Goal: Navigation & Orientation: Understand site structure

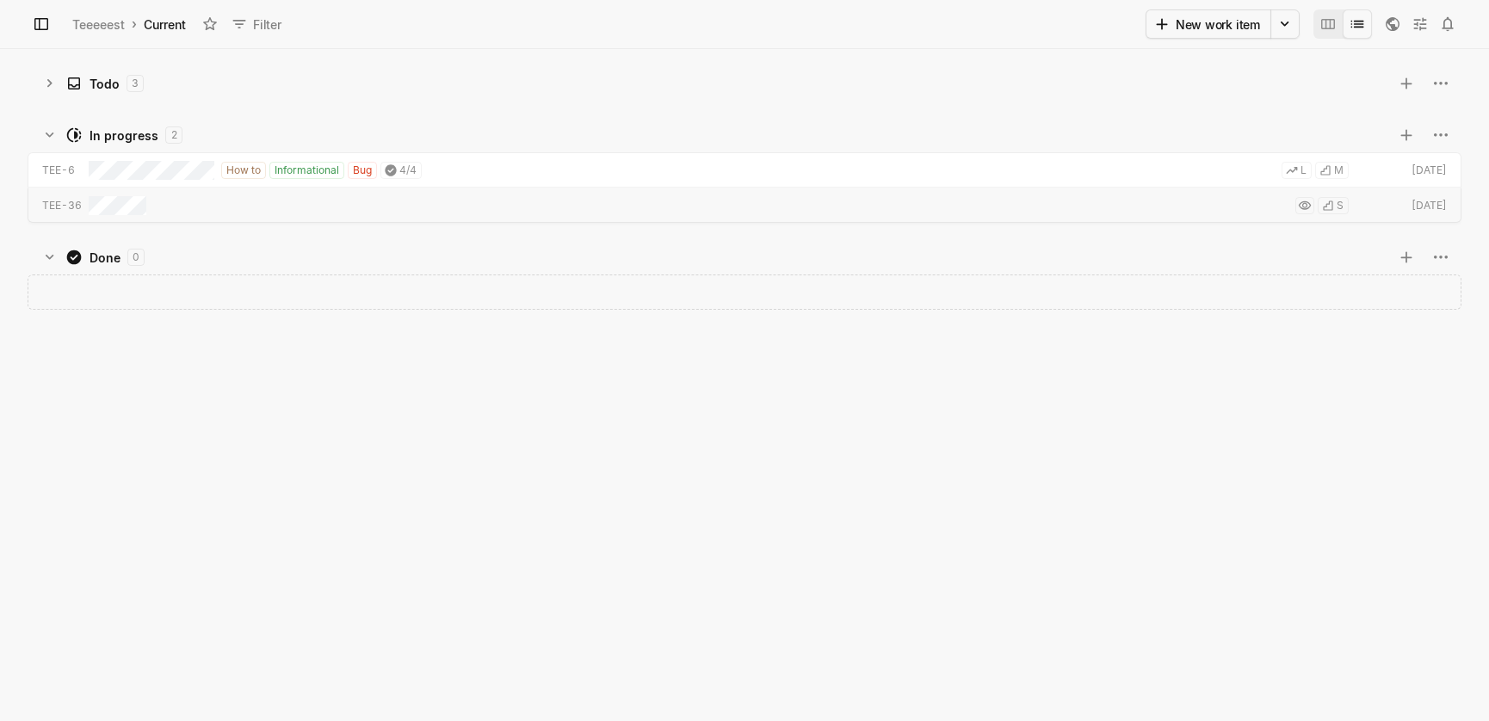
scroll to position [663, 1479]
click at [94, 22] on div "Teeeeest" at bounding box center [98, 24] width 52 height 18
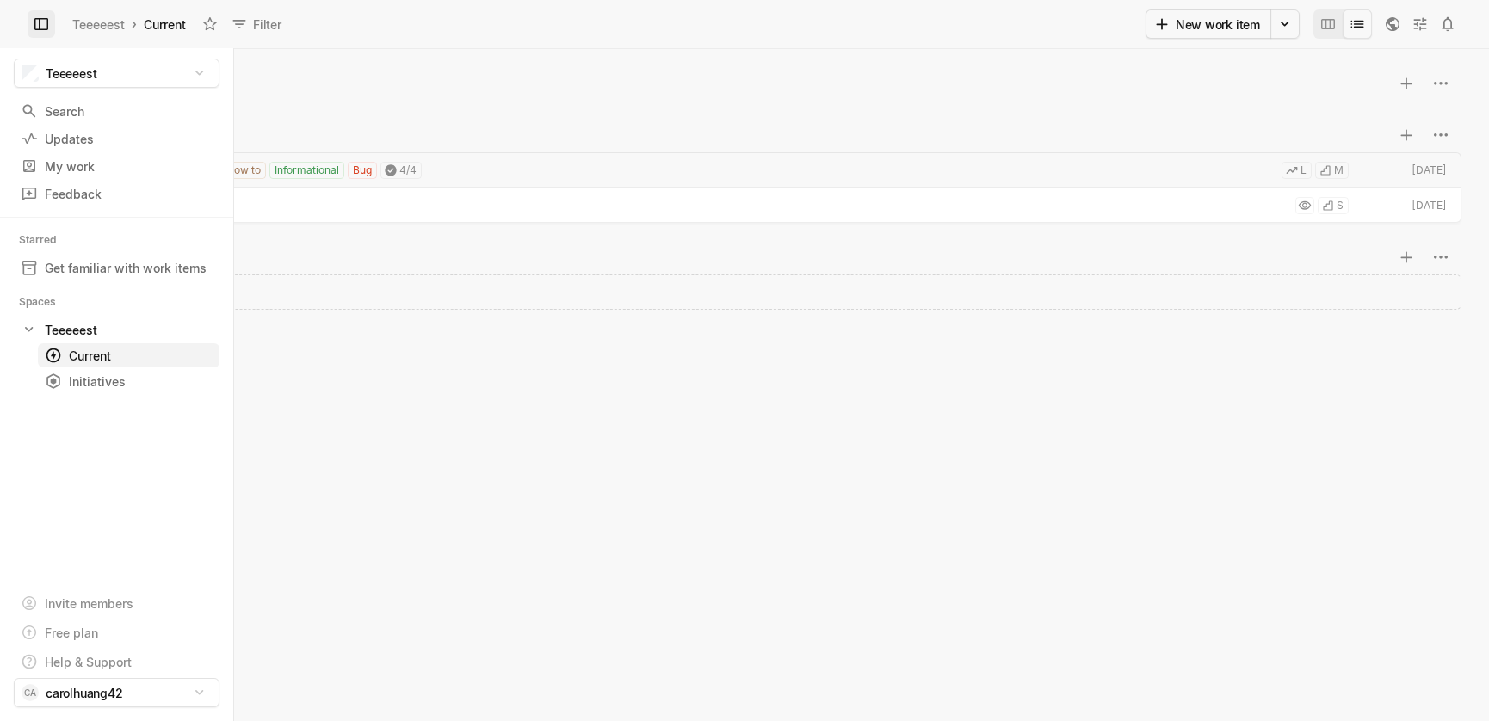
click at [40, 22] on icon at bounding box center [41, 24] width 14 height 12
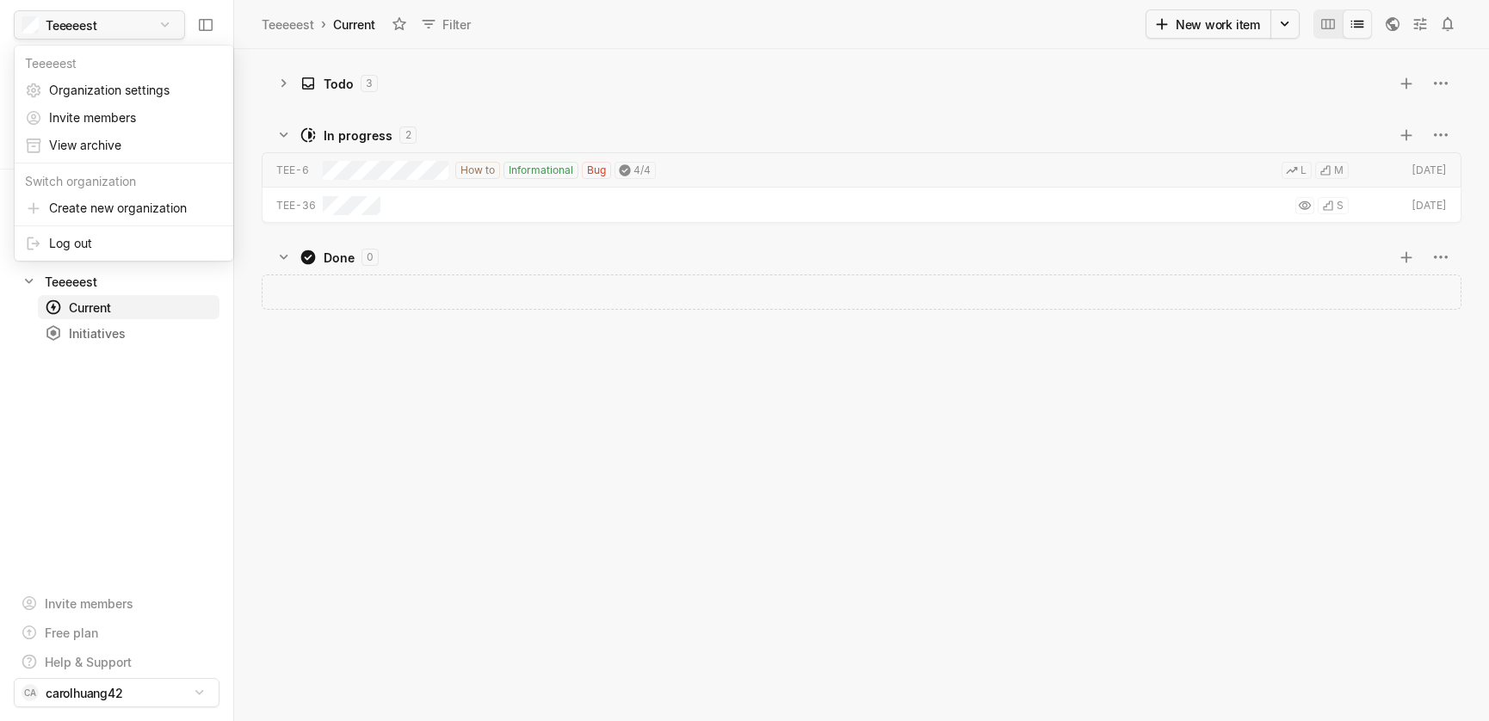
scroll to position [672, 1255]
click at [159, 19] on html "Teeeeest Search / Updates g then u My work = Feedback g then f Starred Get fami…" at bounding box center [744, 360] width 1489 height 721
click at [96, 85] on span "Organization settings" at bounding box center [136, 91] width 174 height 28
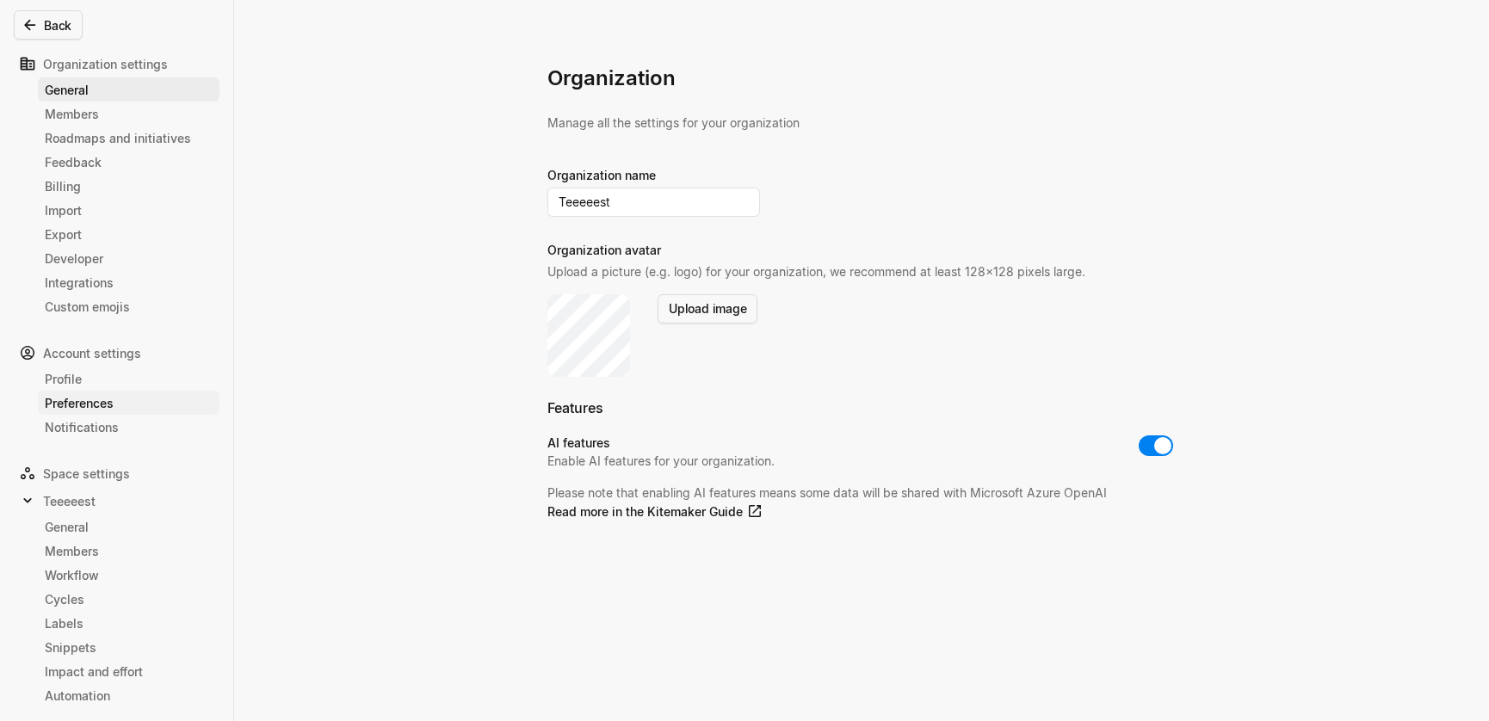
click at [88, 399] on div "Preferences" at bounding box center [129, 403] width 168 height 18
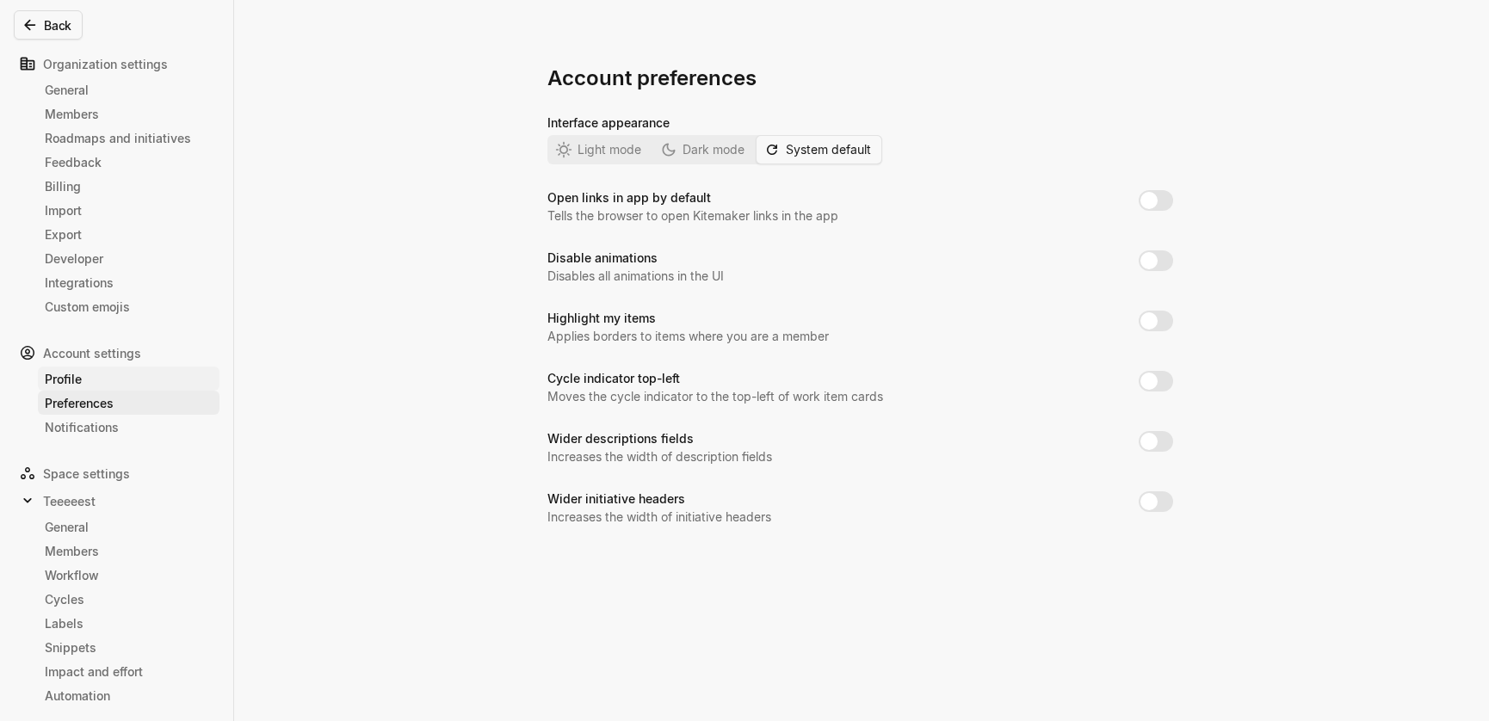
click at [88, 380] on div "Profile" at bounding box center [129, 379] width 168 height 18
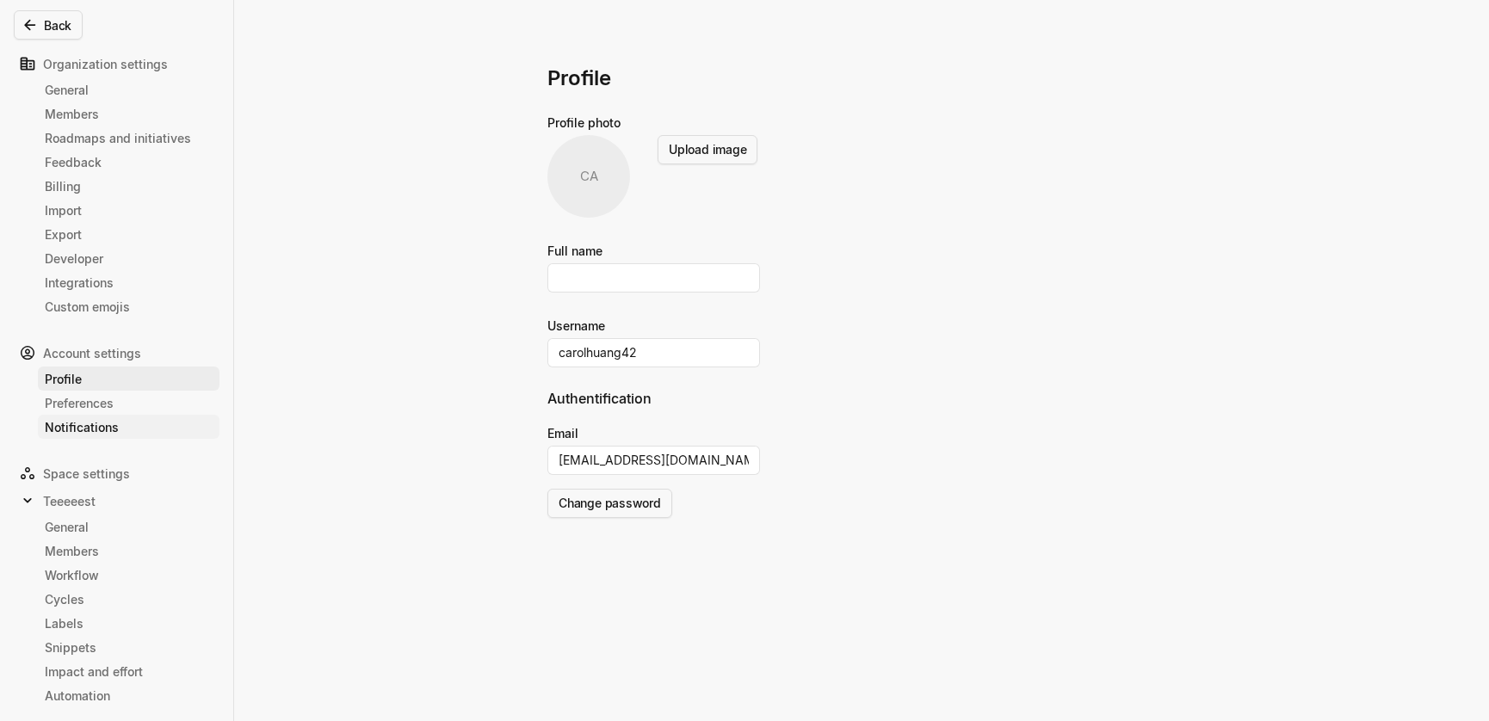
click at [91, 426] on div "Notifications" at bounding box center [129, 427] width 168 height 18
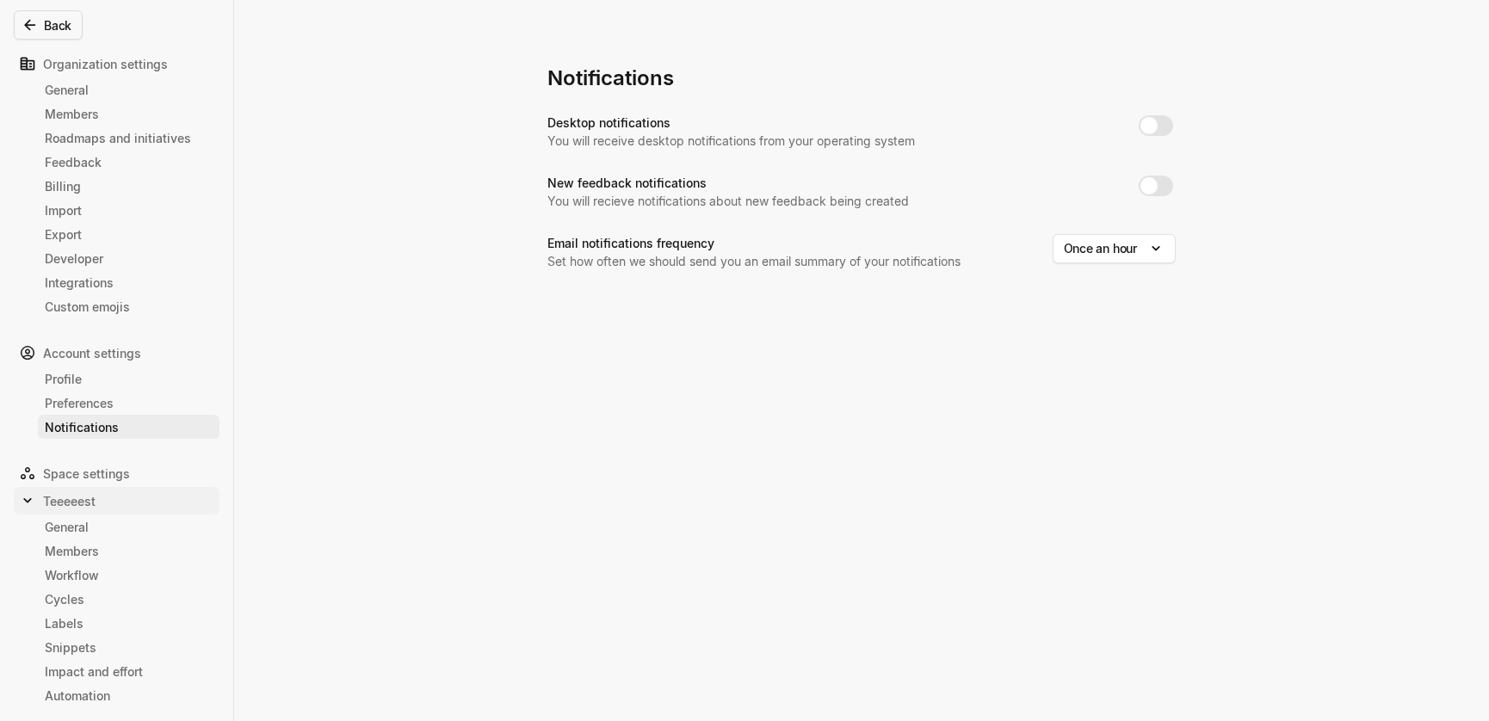
scroll to position [10, 0]
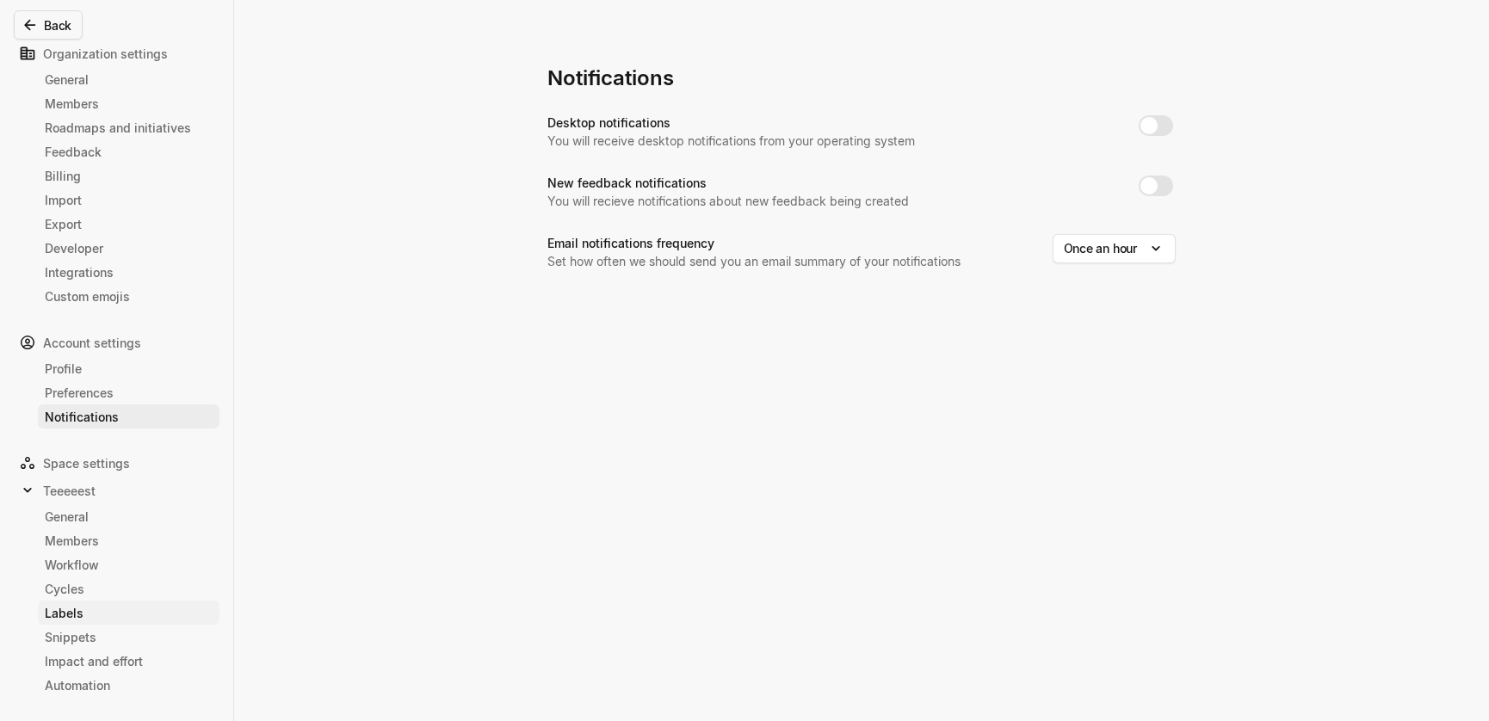
click at [81, 601] on link "Labels" at bounding box center [129, 613] width 182 height 24
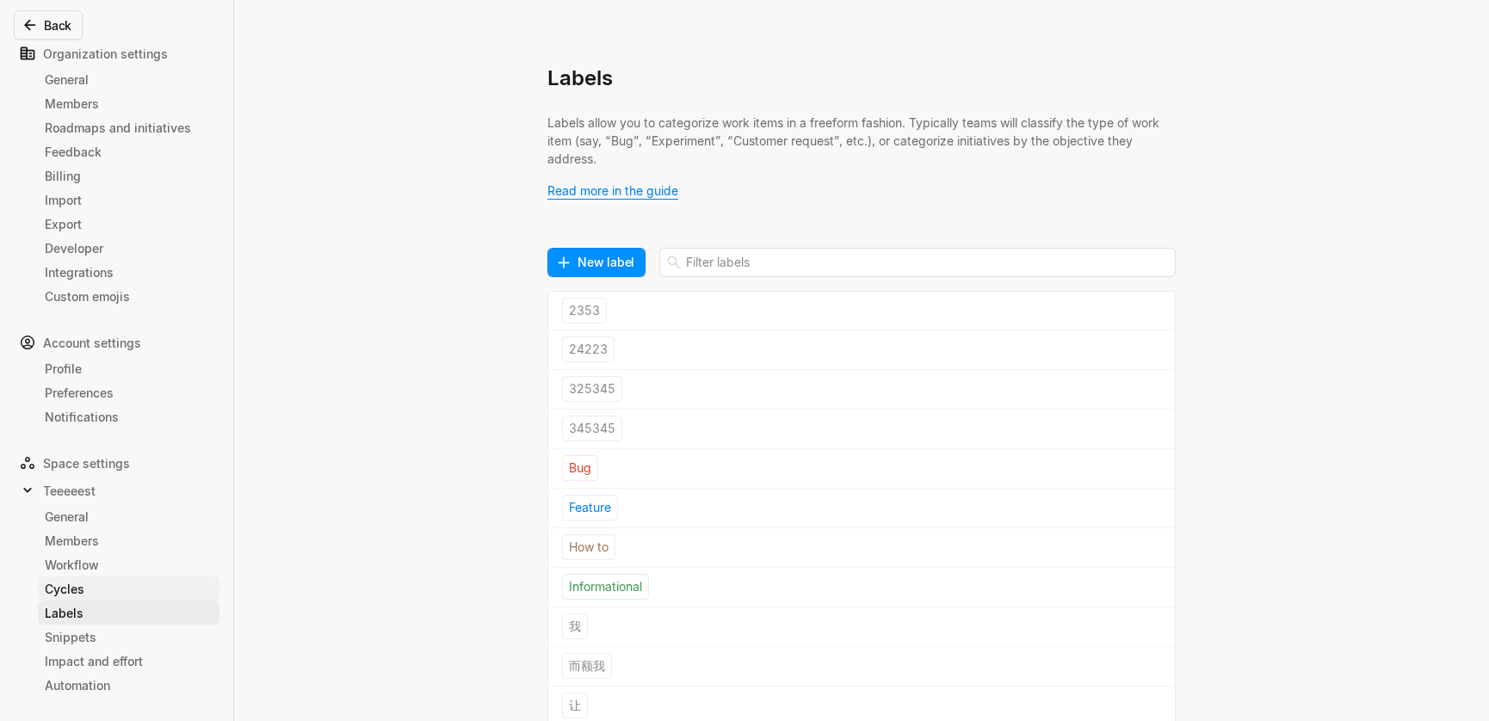
click at [89, 586] on div "Cycles" at bounding box center [129, 589] width 168 height 18
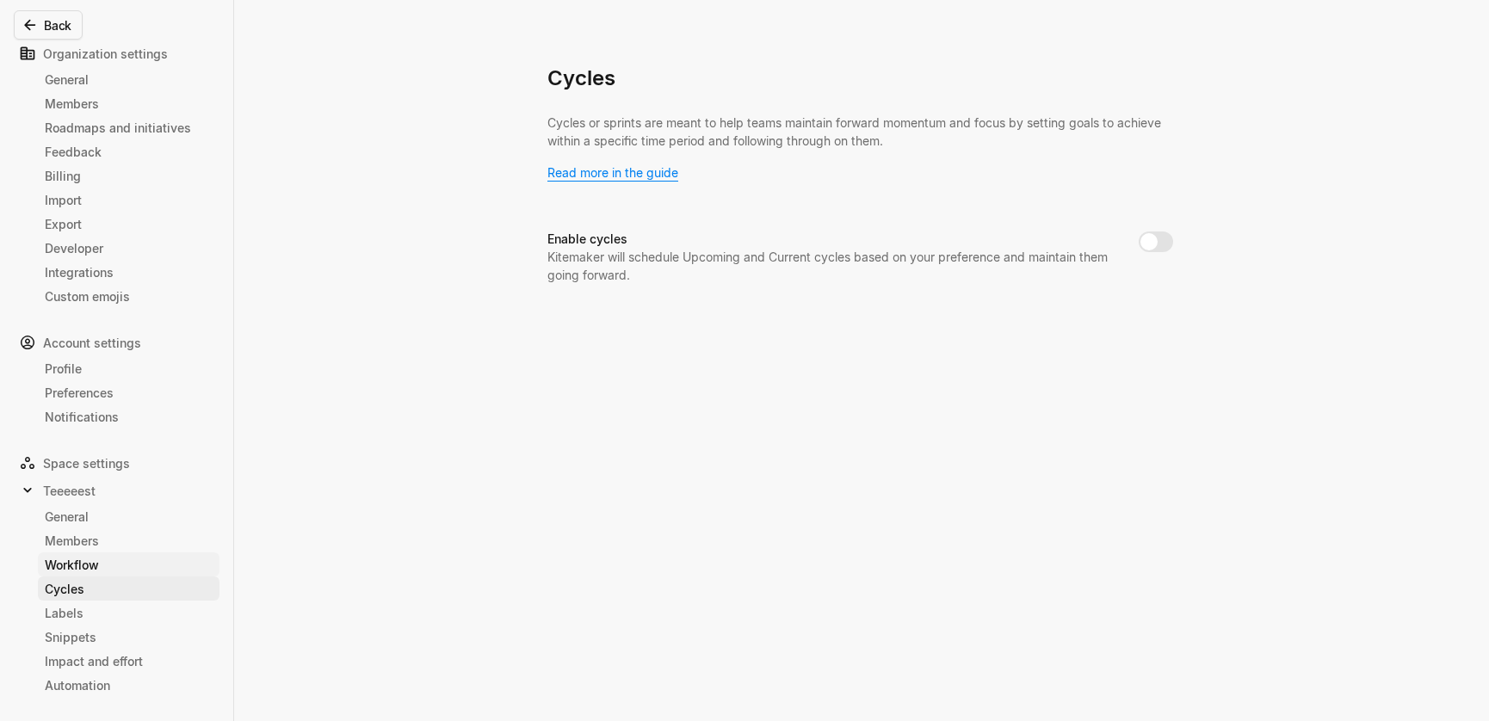
click at [97, 559] on div "Workflow" at bounding box center [129, 565] width 168 height 18
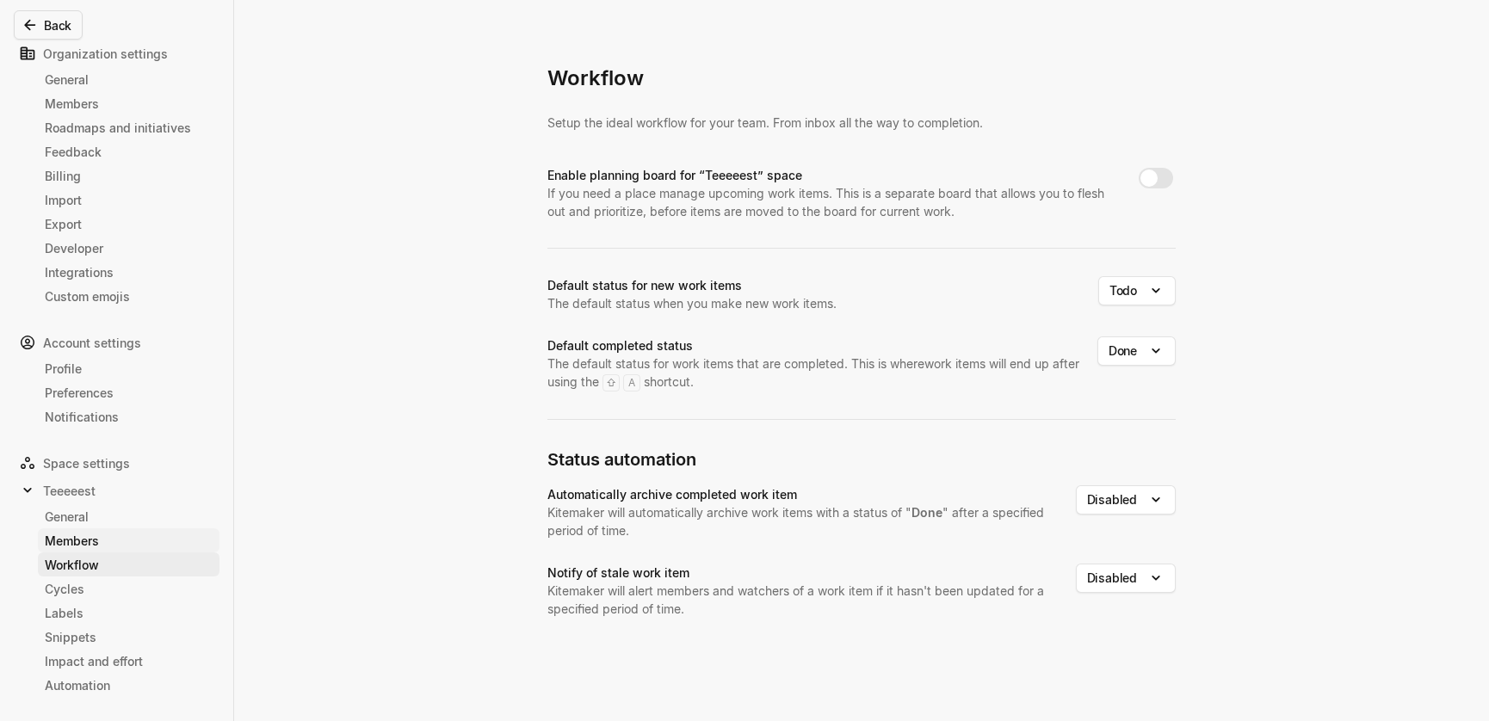
click at [102, 534] on div "Members" at bounding box center [129, 541] width 168 height 18
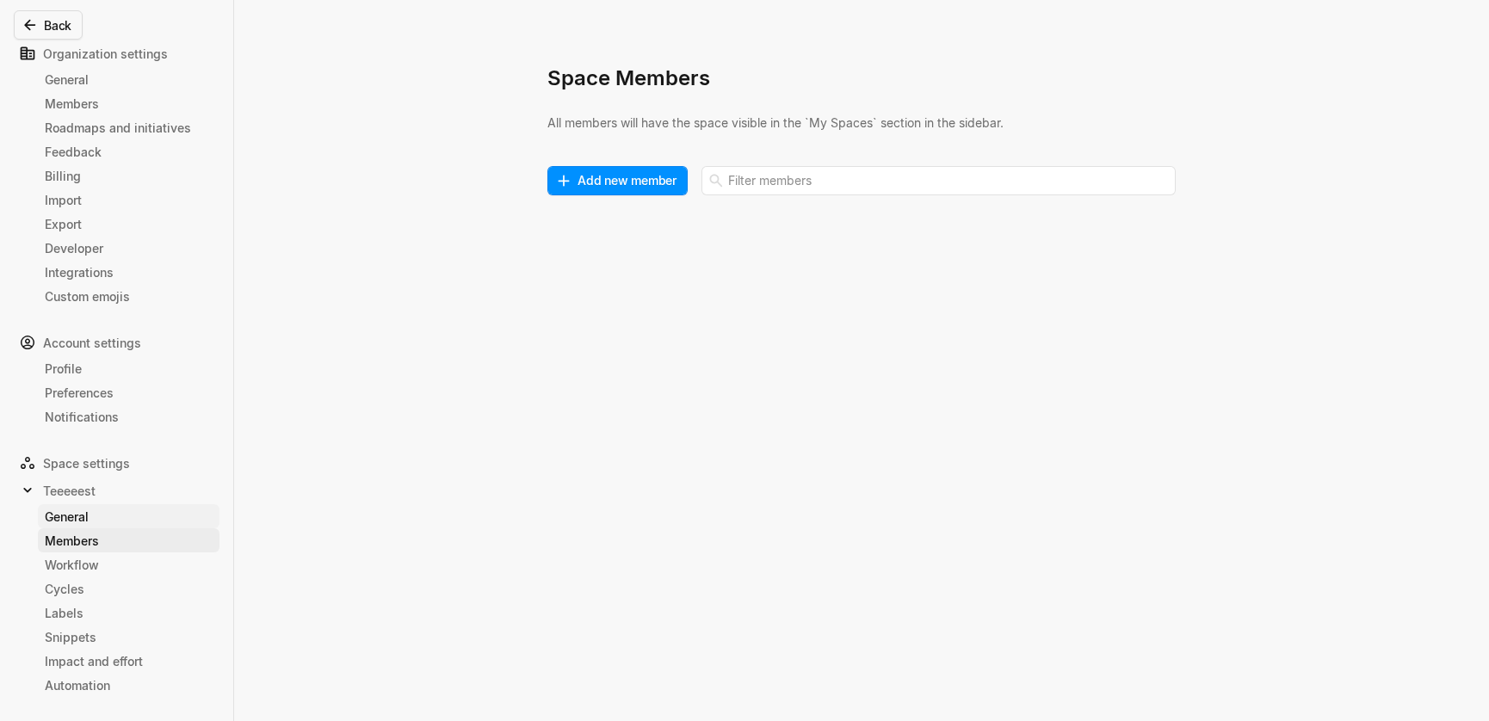
click at [107, 506] on link "General" at bounding box center [129, 516] width 182 height 24
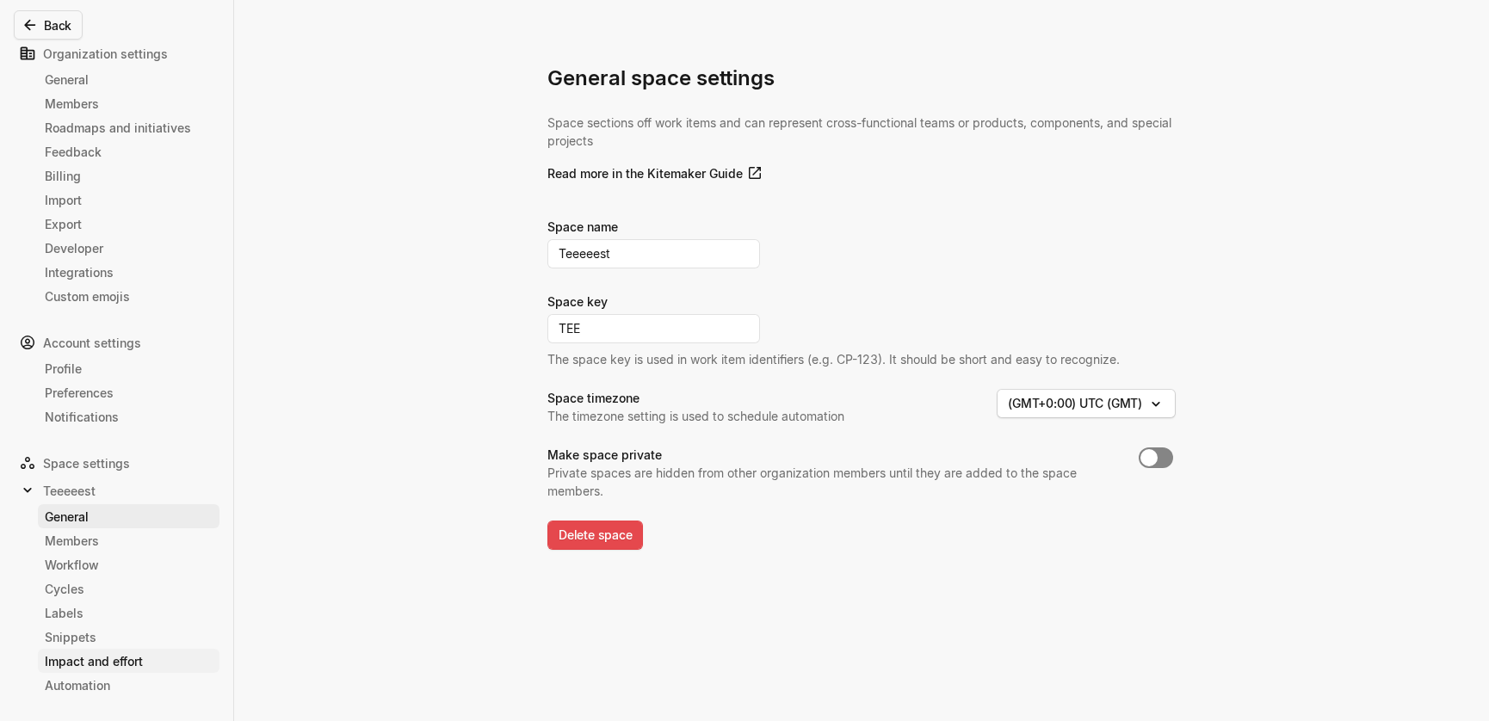
click at [95, 670] on link "Impact and effort" at bounding box center [129, 661] width 182 height 24
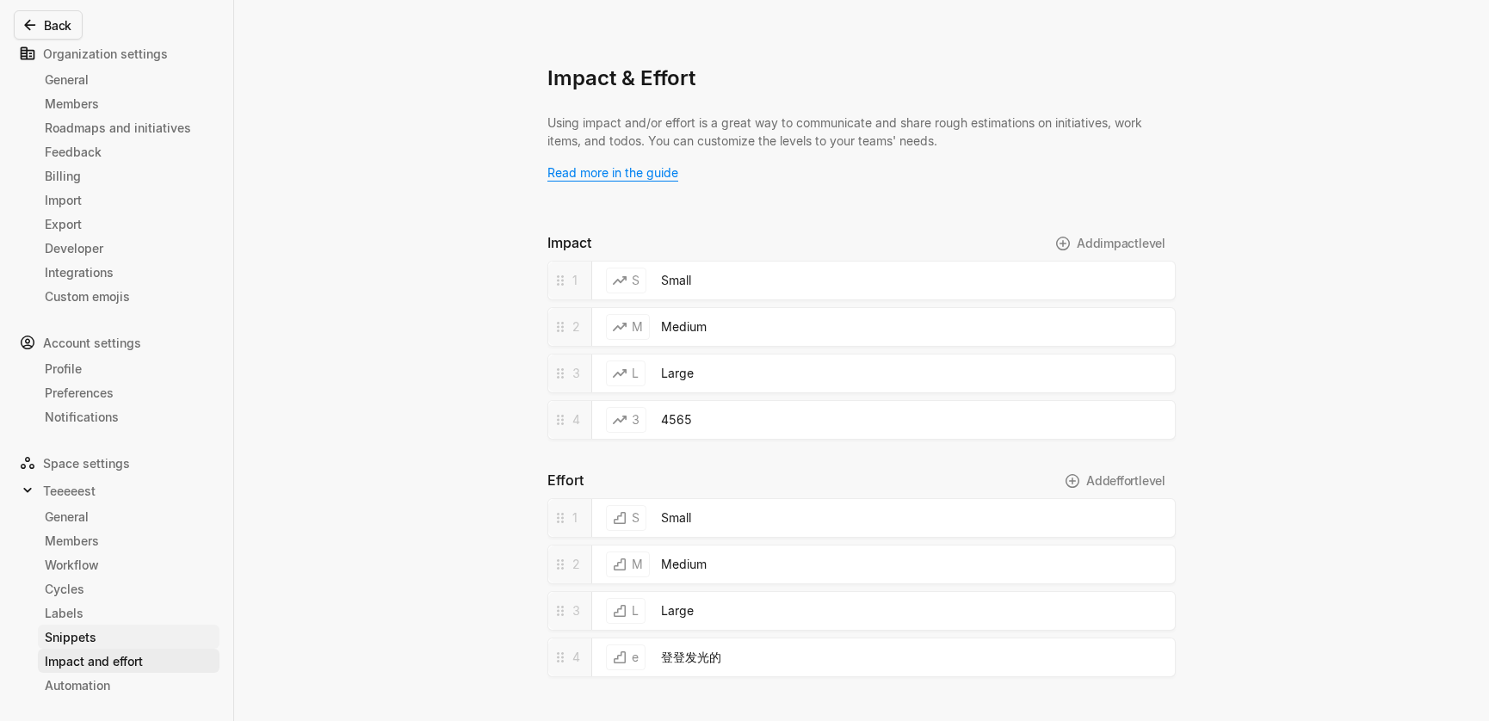
click at [98, 636] on div "Snippets" at bounding box center [129, 637] width 168 height 18
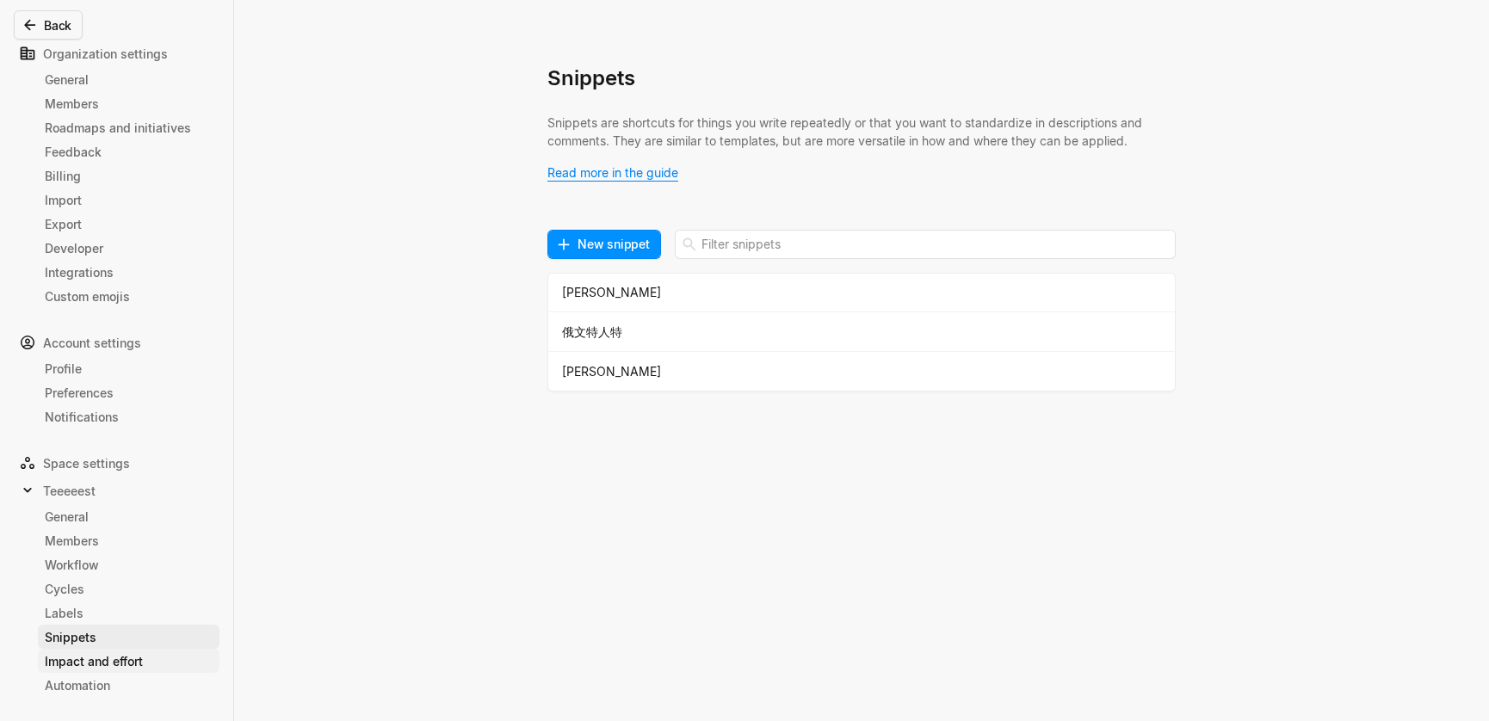
click at [97, 656] on div "Impact and effort" at bounding box center [129, 661] width 168 height 18
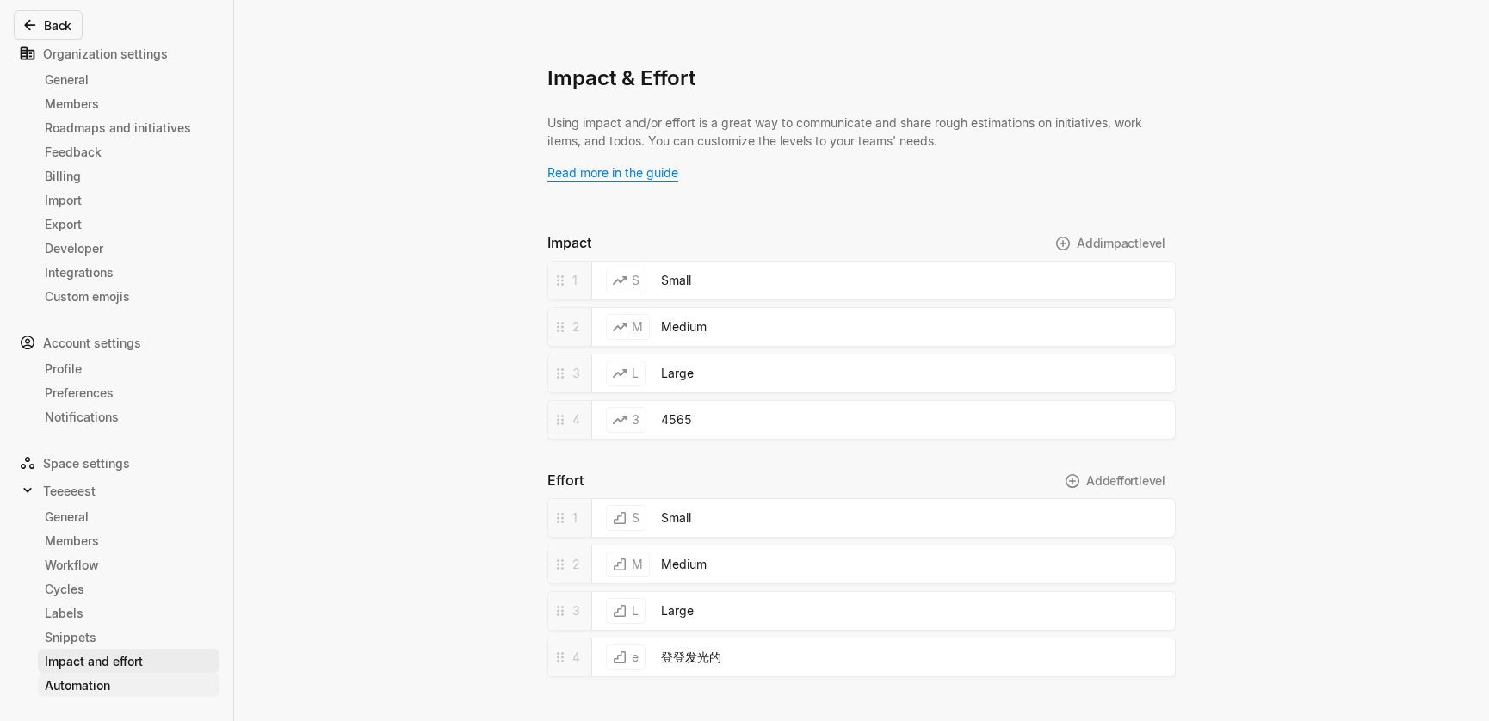
click at [88, 678] on div "Automation" at bounding box center [129, 685] width 168 height 18
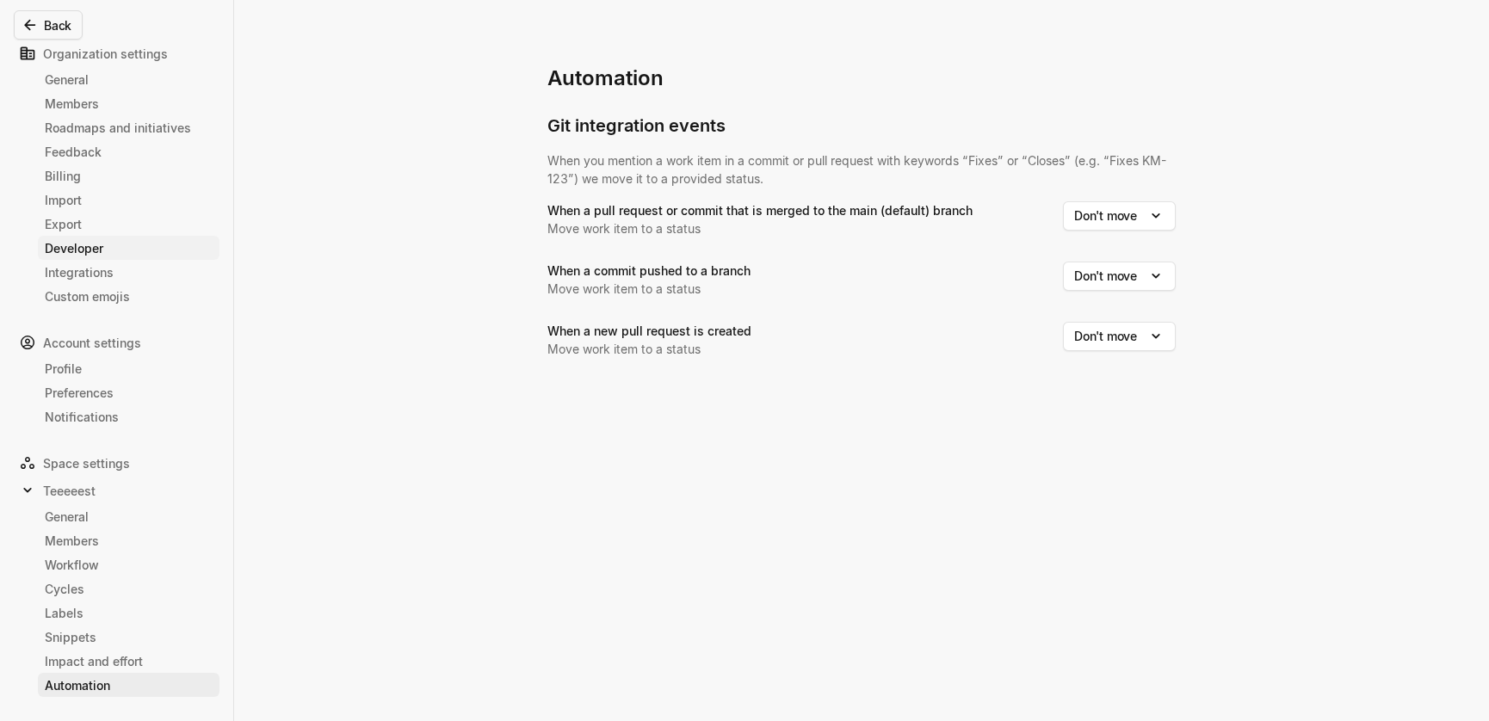
click at [96, 247] on div "Developer" at bounding box center [129, 248] width 168 height 18
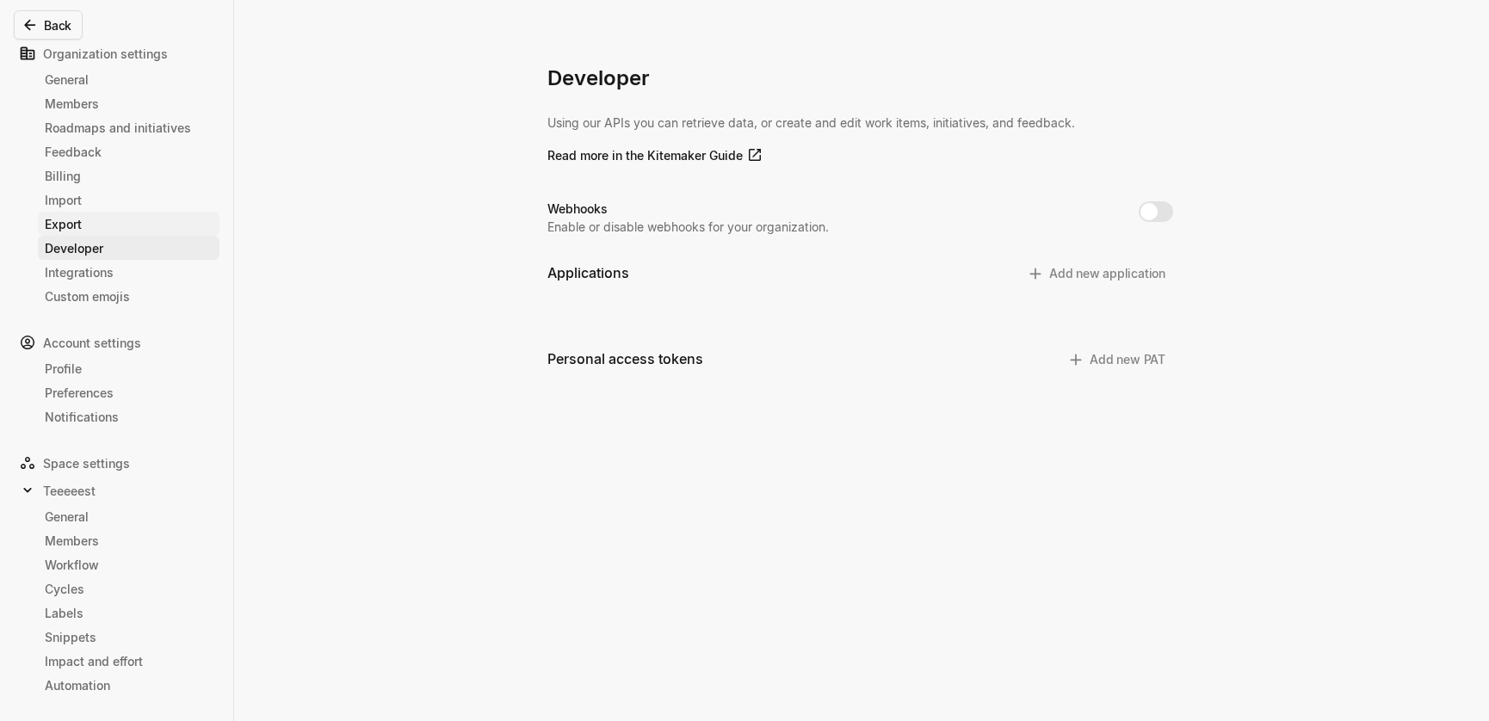
click at [88, 221] on div "Export" at bounding box center [129, 224] width 168 height 18
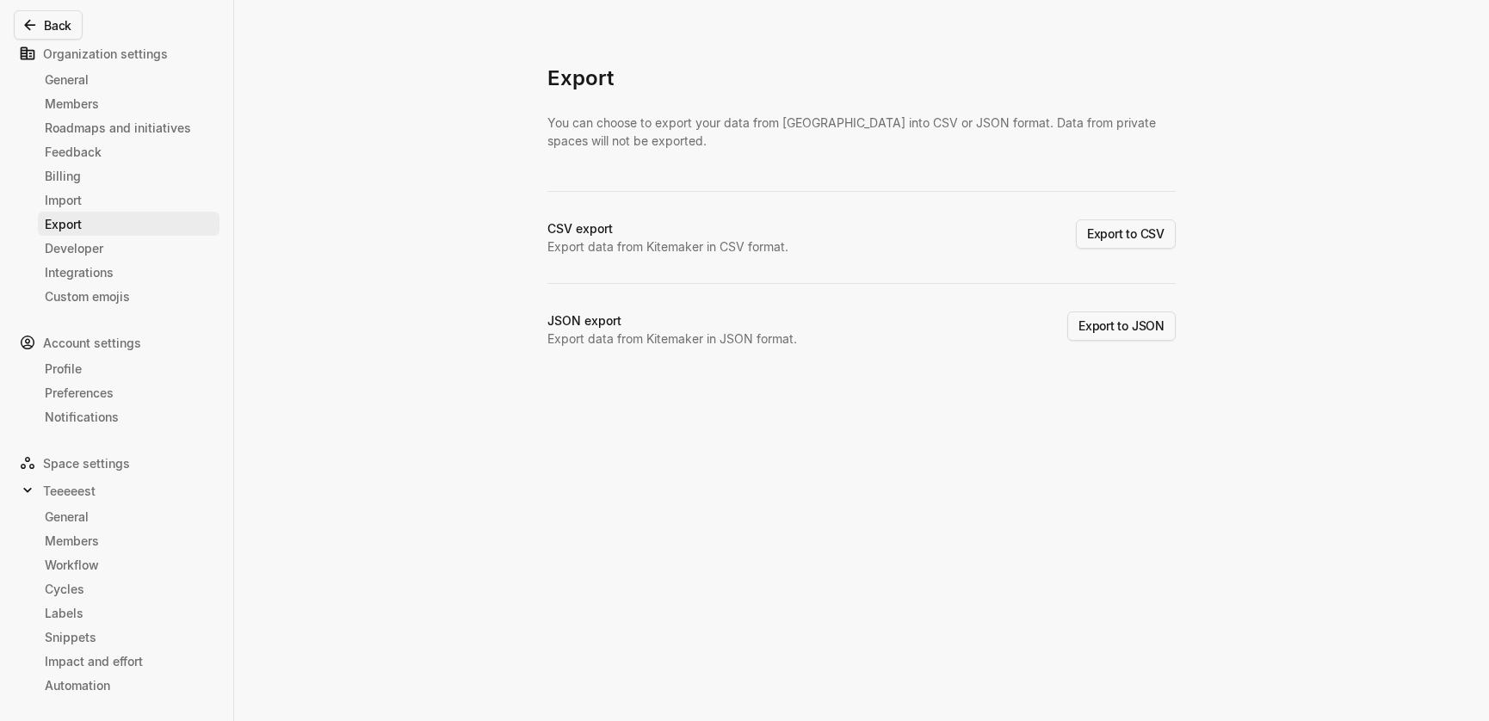
click at [90, 215] on div "Export" at bounding box center [129, 224] width 168 height 18
click at [97, 201] on div "Import" at bounding box center [129, 200] width 168 height 18
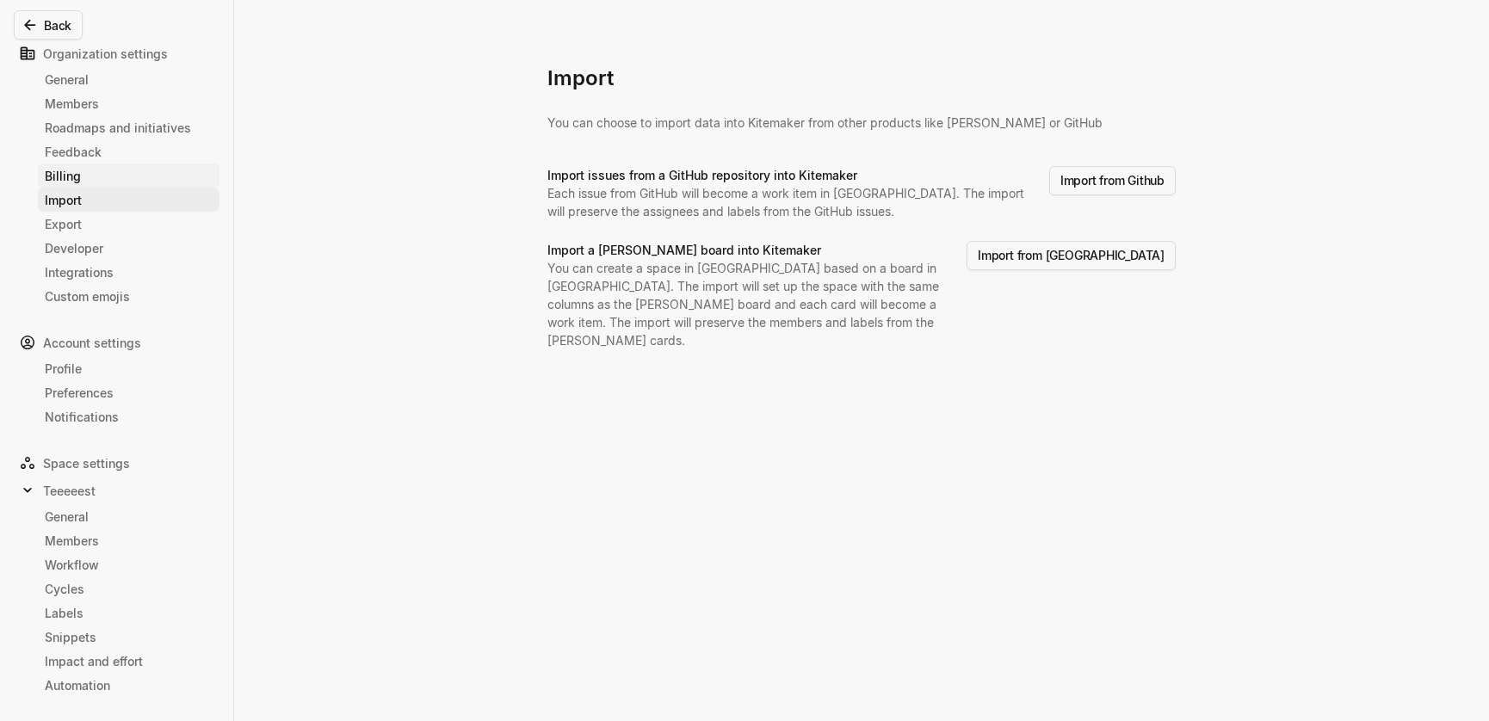
click at [96, 170] on div "Billing" at bounding box center [129, 176] width 168 height 18
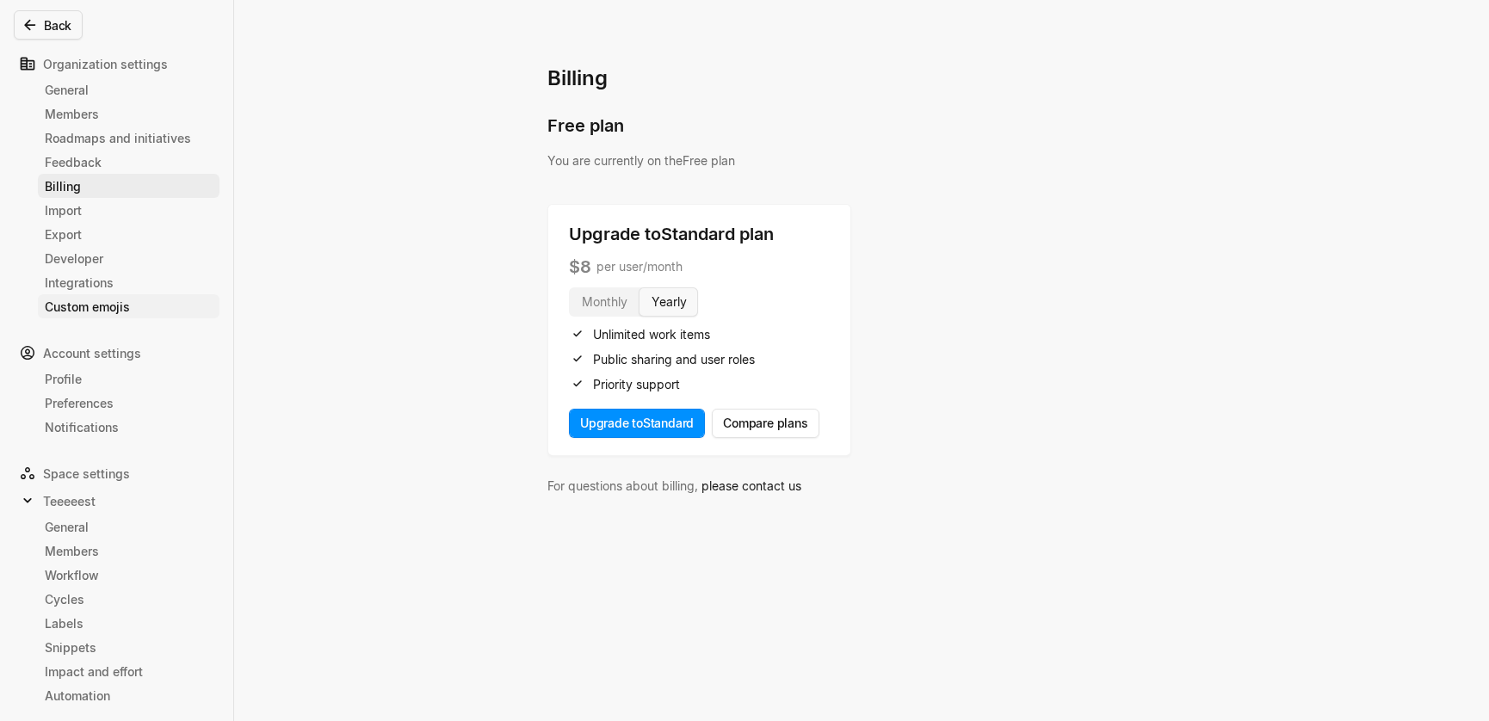
click at [104, 302] on div "Custom emojis" at bounding box center [129, 307] width 168 height 18
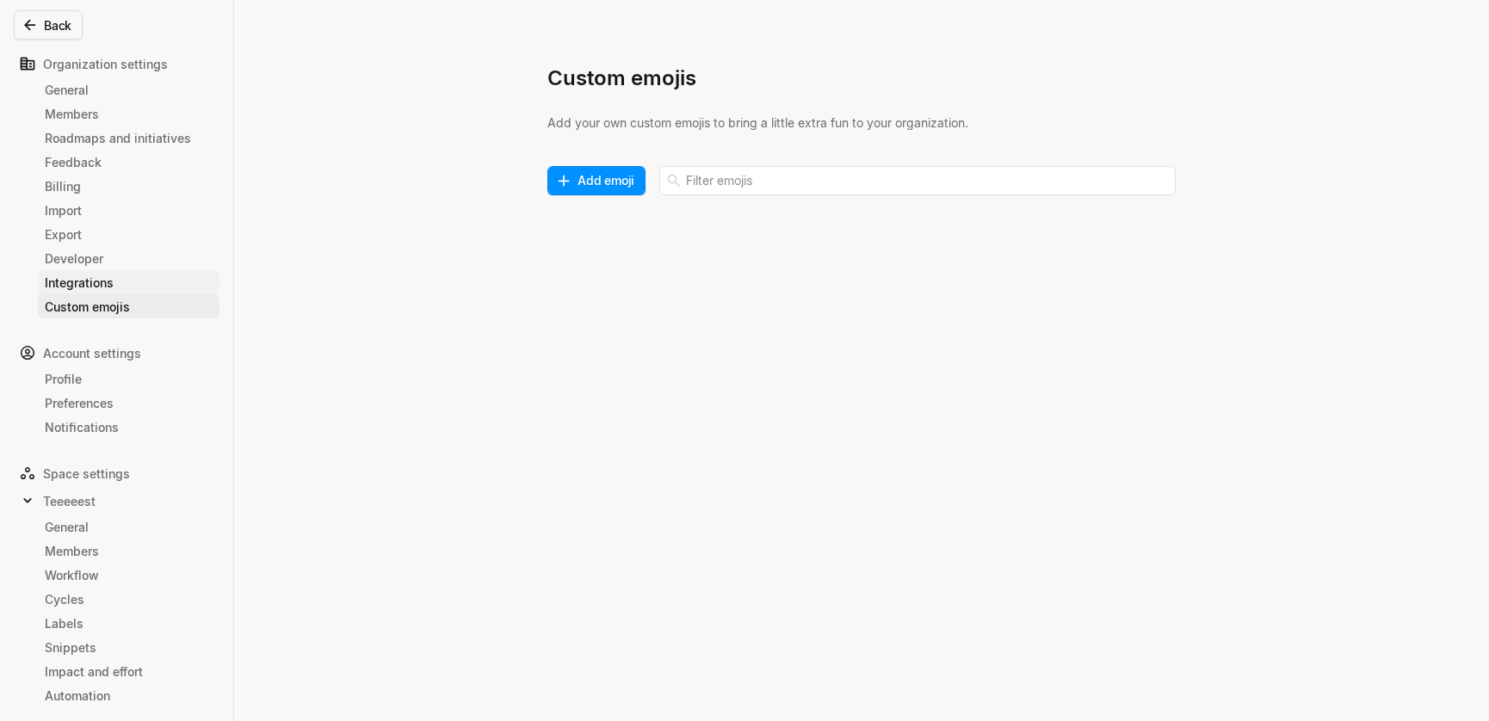
click at [109, 282] on div "Integrations" at bounding box center [129, 283] width 168 height 18
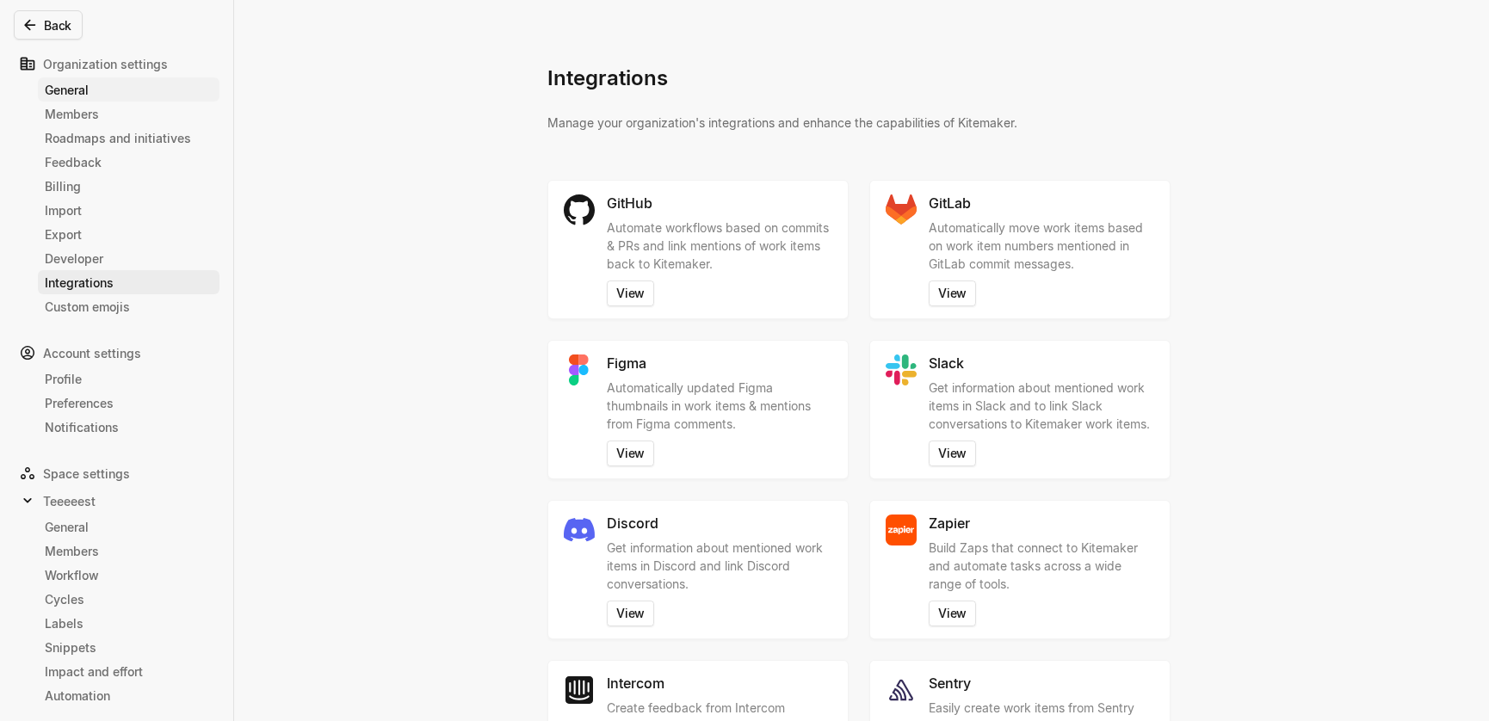
click at [75, 87] on div "General" at bounding box center [129, 90] width 168 height 18
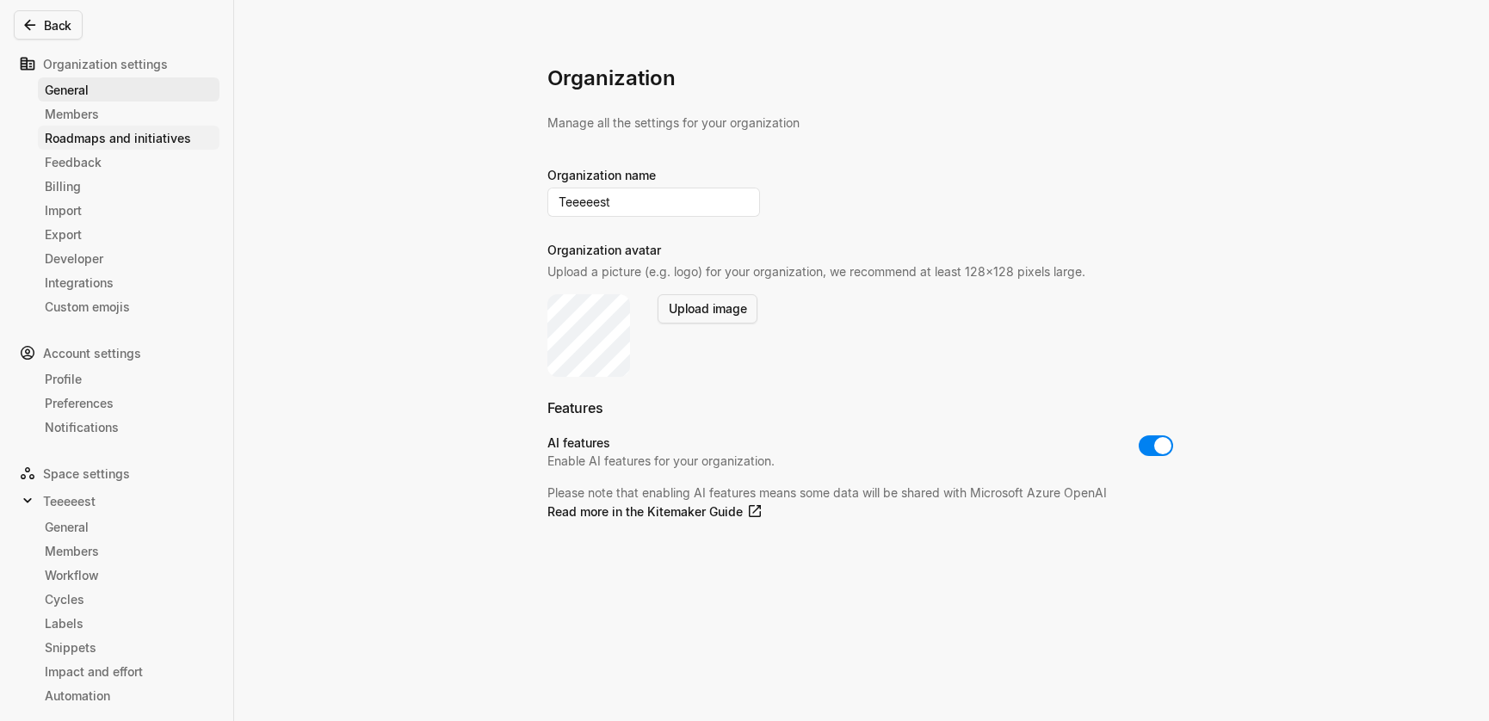
click at [76, 127] on link "Roadmaps and initiatives" at bounding box center [129, 138] width 182 height 24
